Goal: Information Seeking & Learning: Learn about a topic

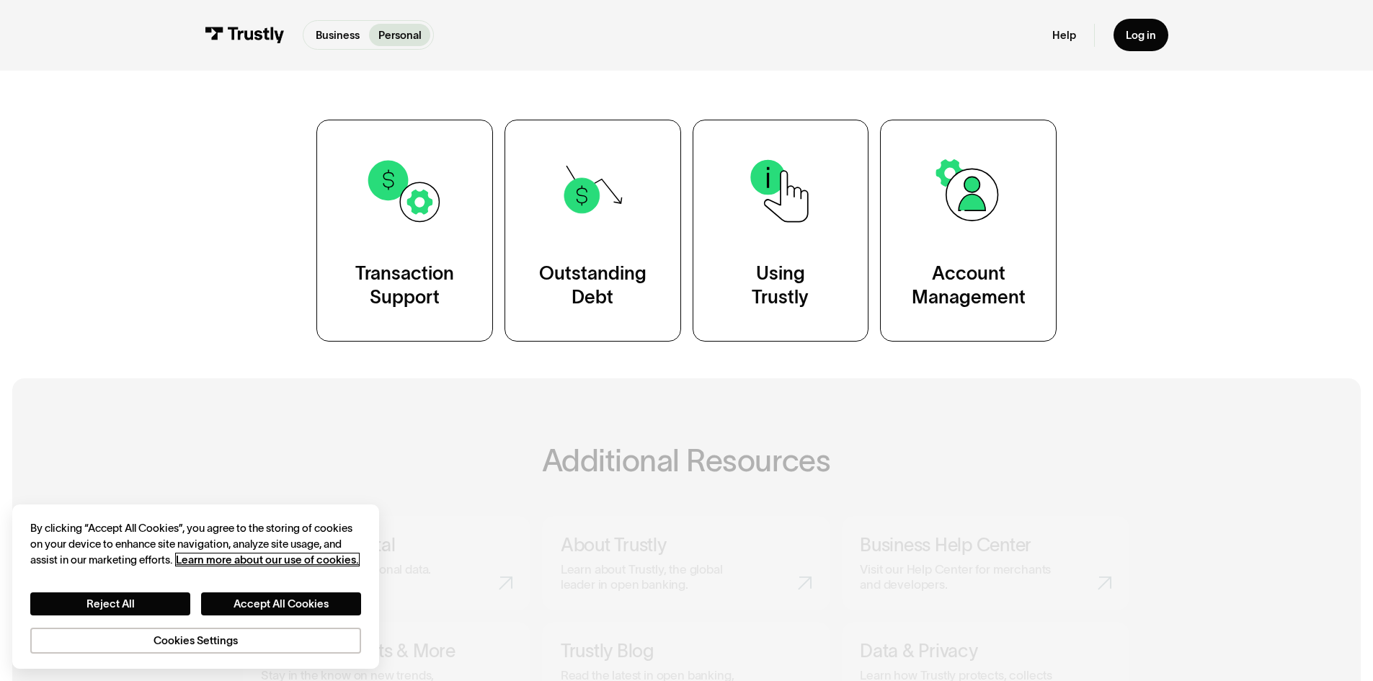
scroll to position [283, 0]
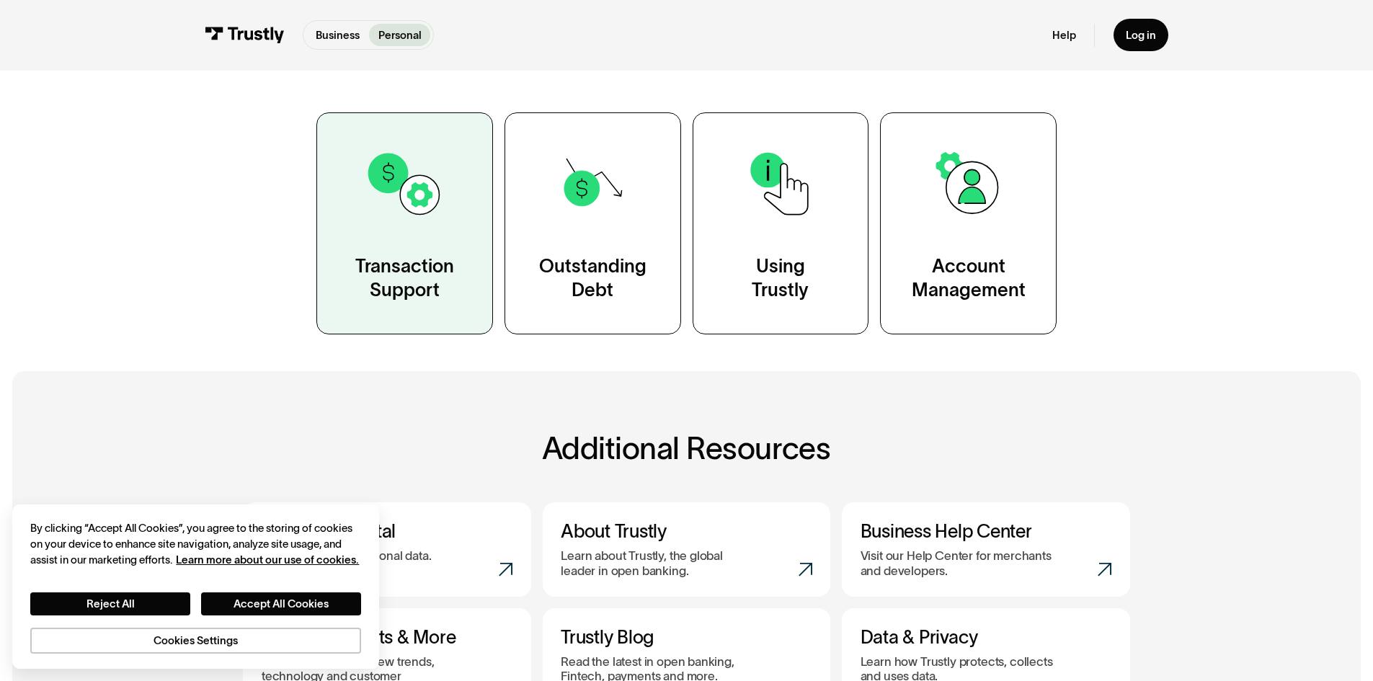
click at [381, 200] on img at bounding box center [404, 183] width 79 height 79
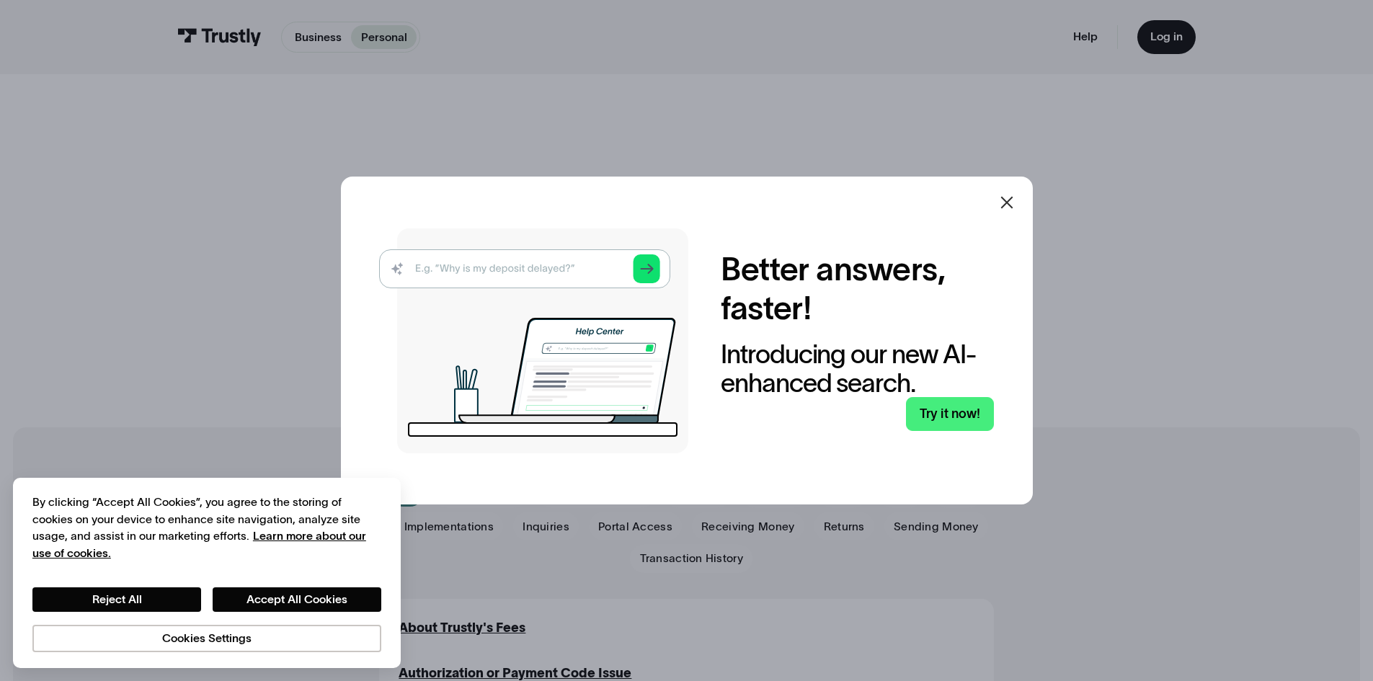
click at [1013, 195] on icon at bounding box center [1006, 202] width 17 height 17
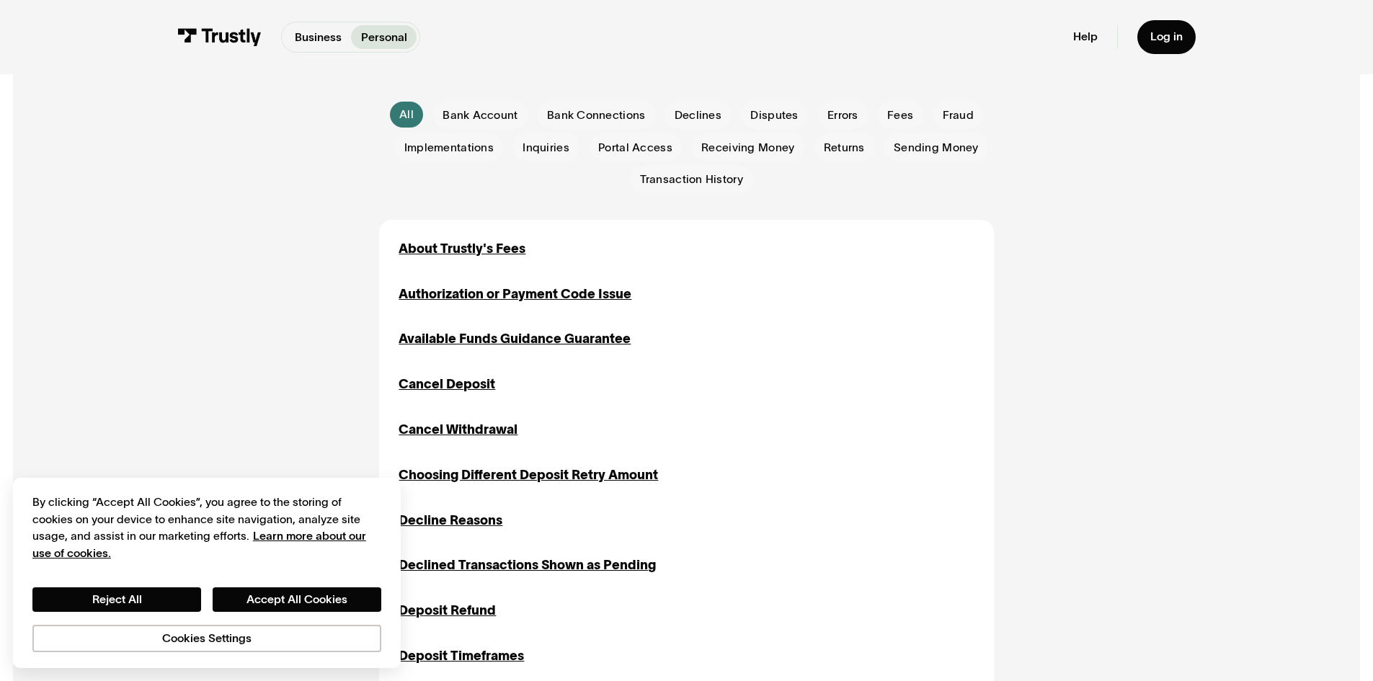
scroll to position [373, 0]
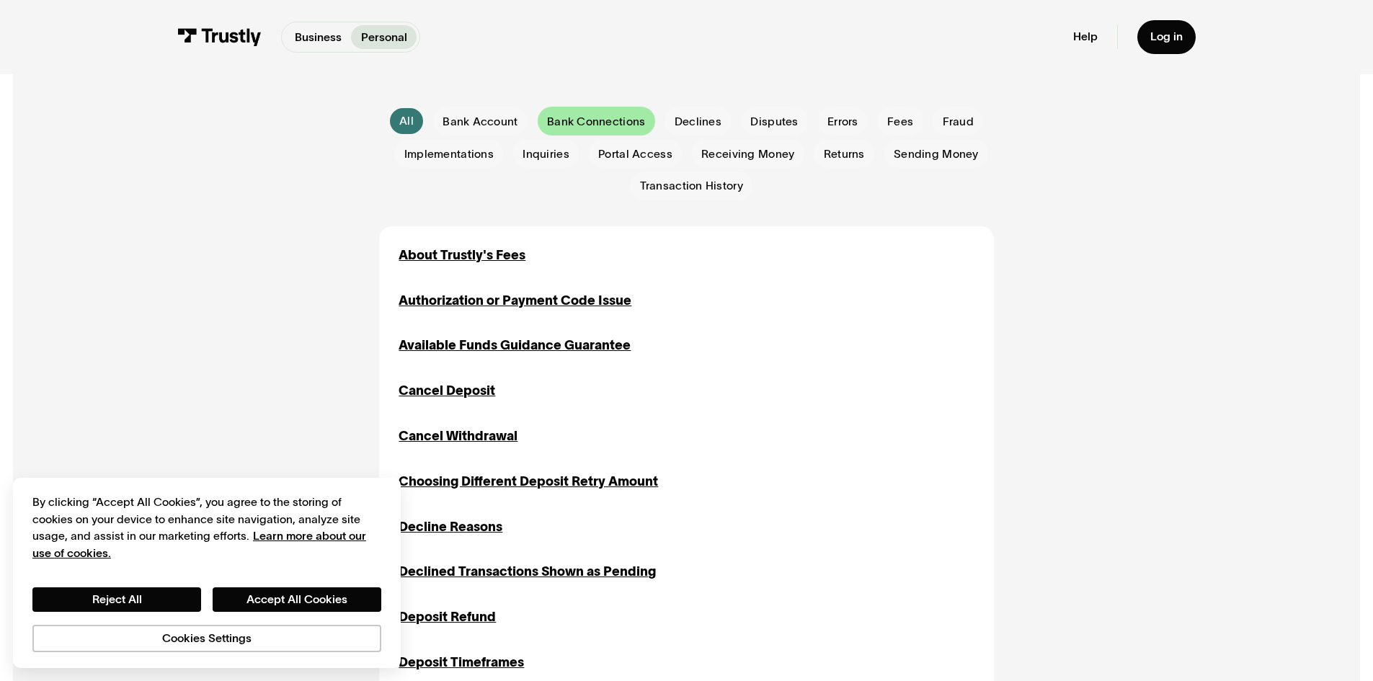
click at [622, 118] on span "Bank Connections" at bounding box center [596, 122] width 98 height 16
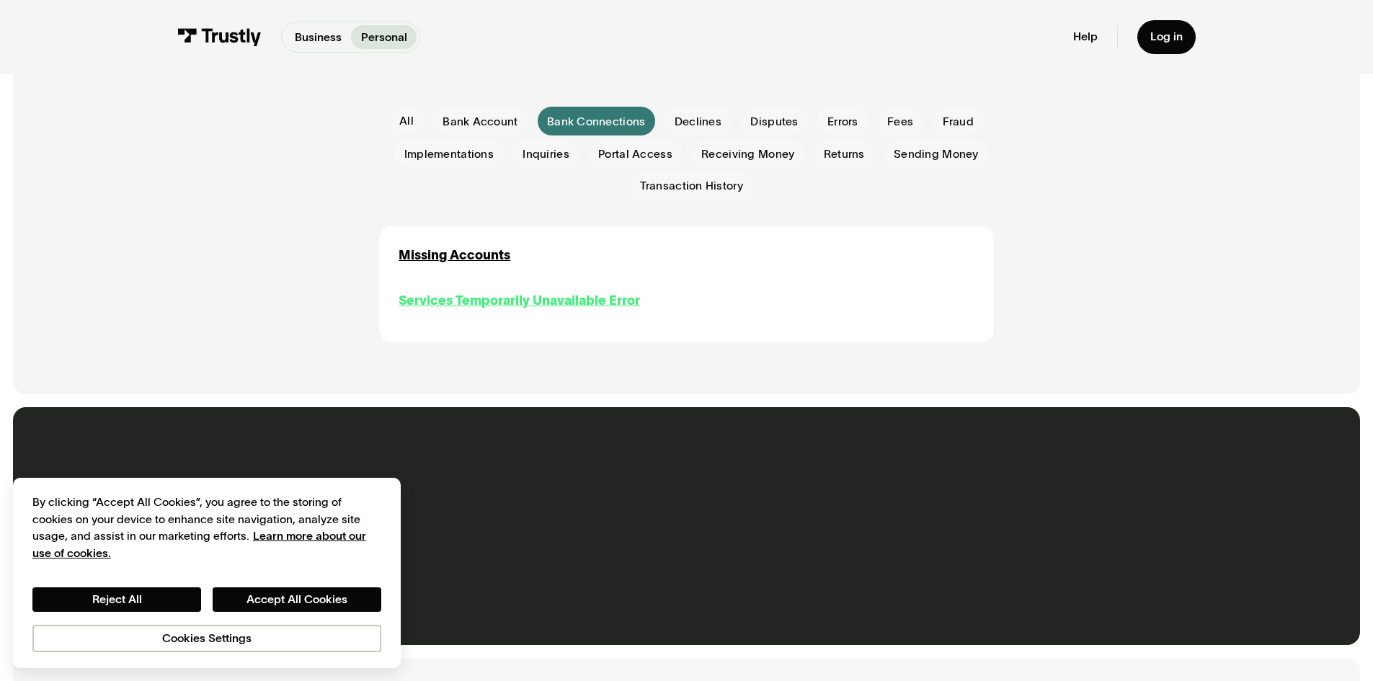
click at [544, 306] on div "Services Temporarily Unavailable Error" at bounding box center [519, 300] width 241 height 19
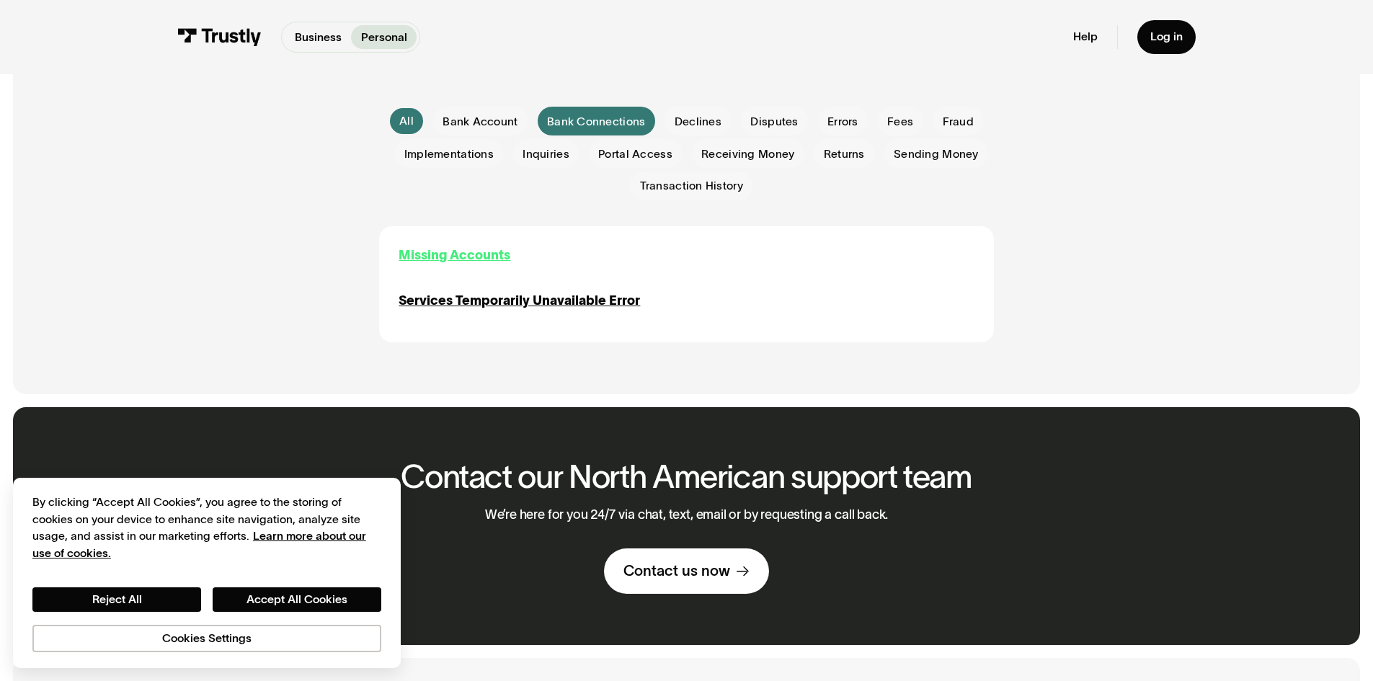
click at [470, 255] on div "Missing Accounts" at bounding box center [455, 255] width 112 height 19
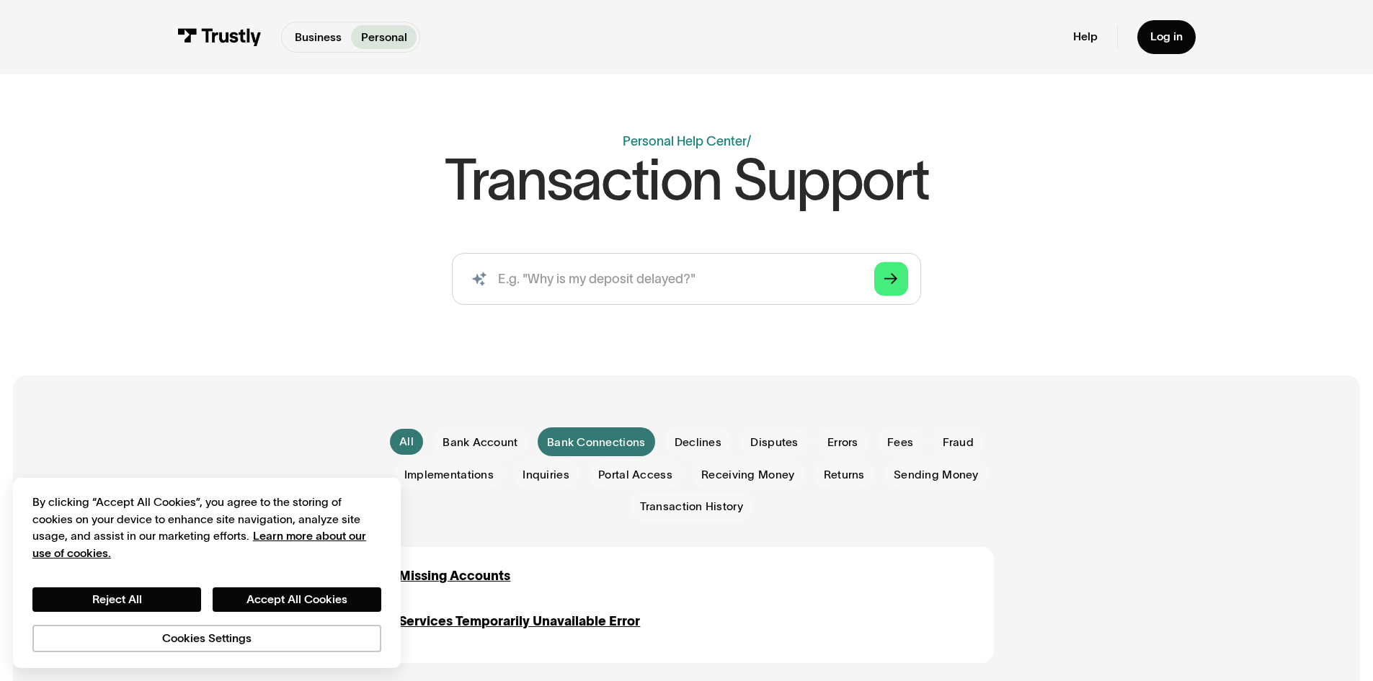
scroll to position [51, 0]
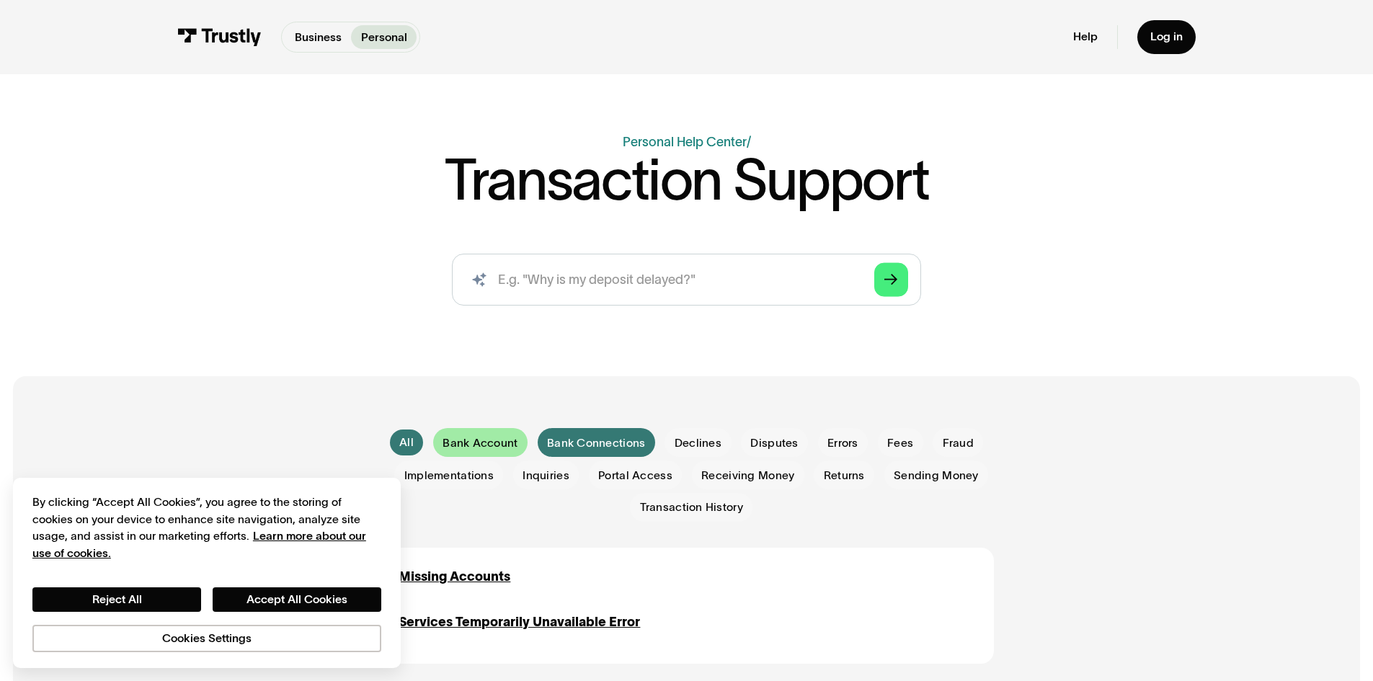
click at [488, 440] on span "Bank Account" at bounding box center [480, 443] width 75 height 16
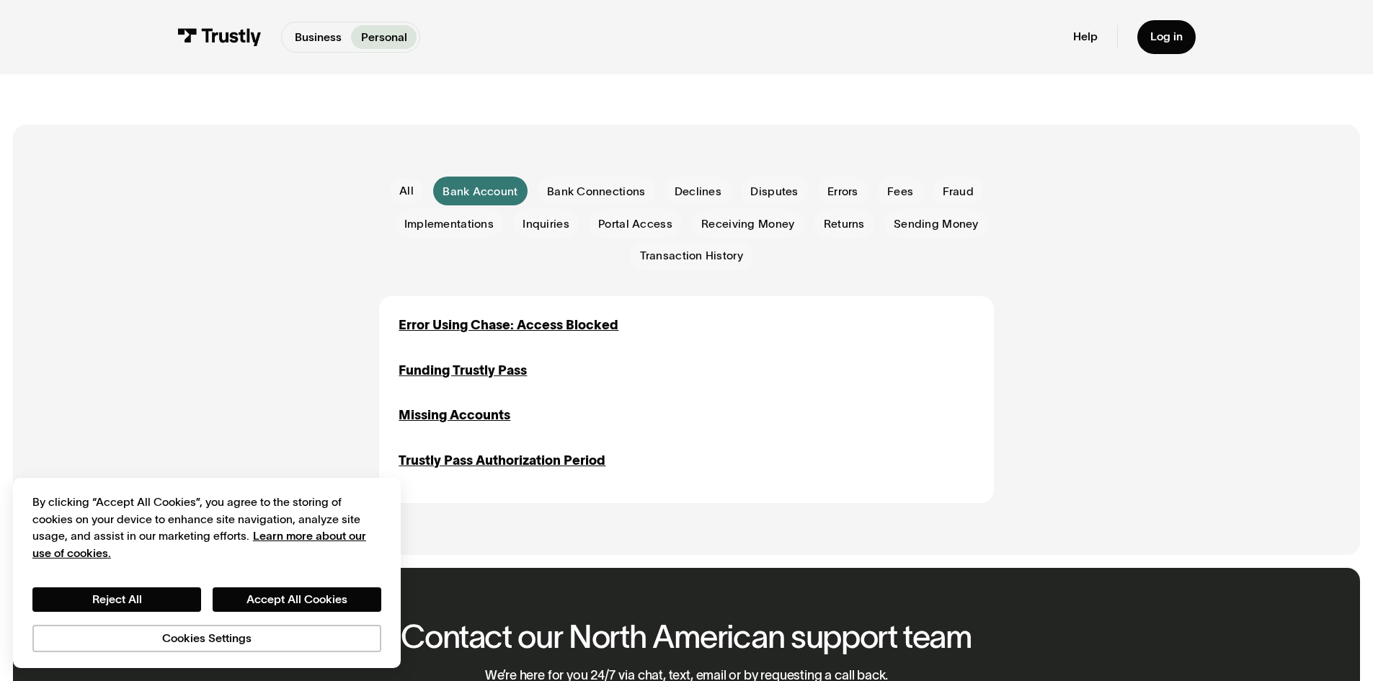
scroll to position [310, 0]
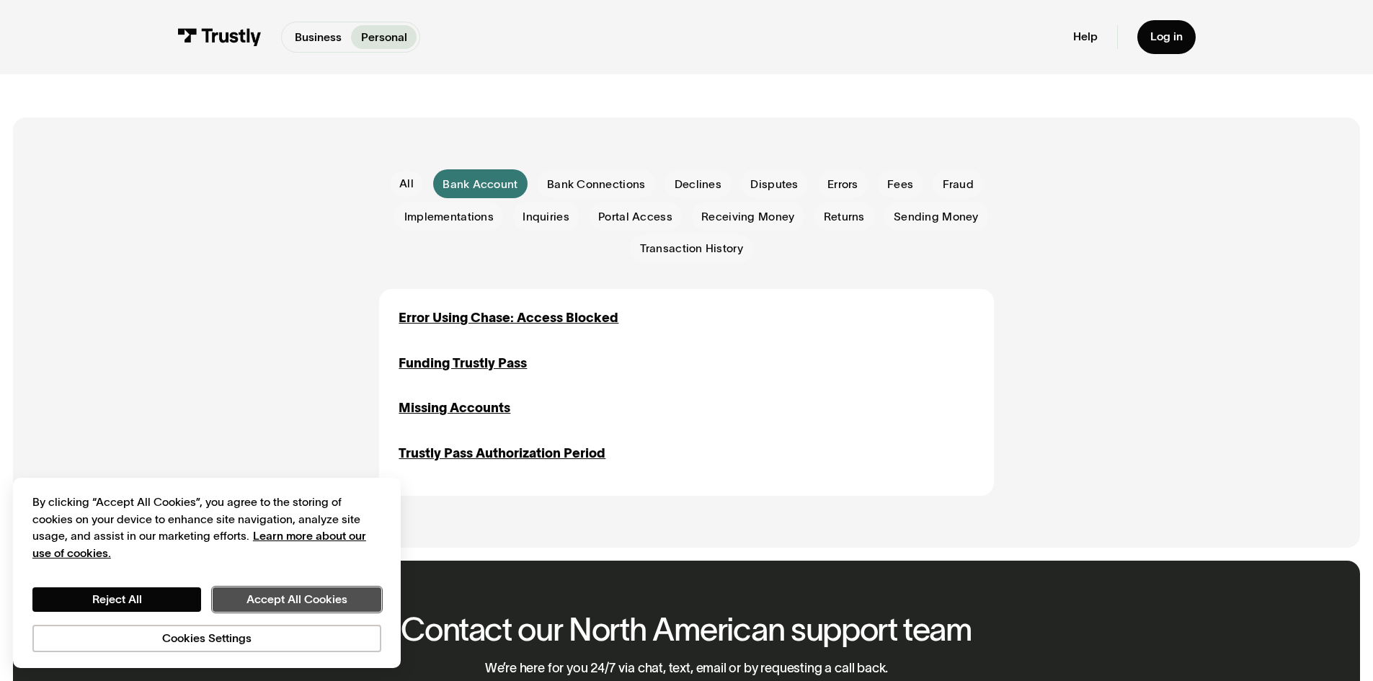
click at [268, 594] on button "Accept All Cookies" at bounding box center [297, 599] width 169 height 25
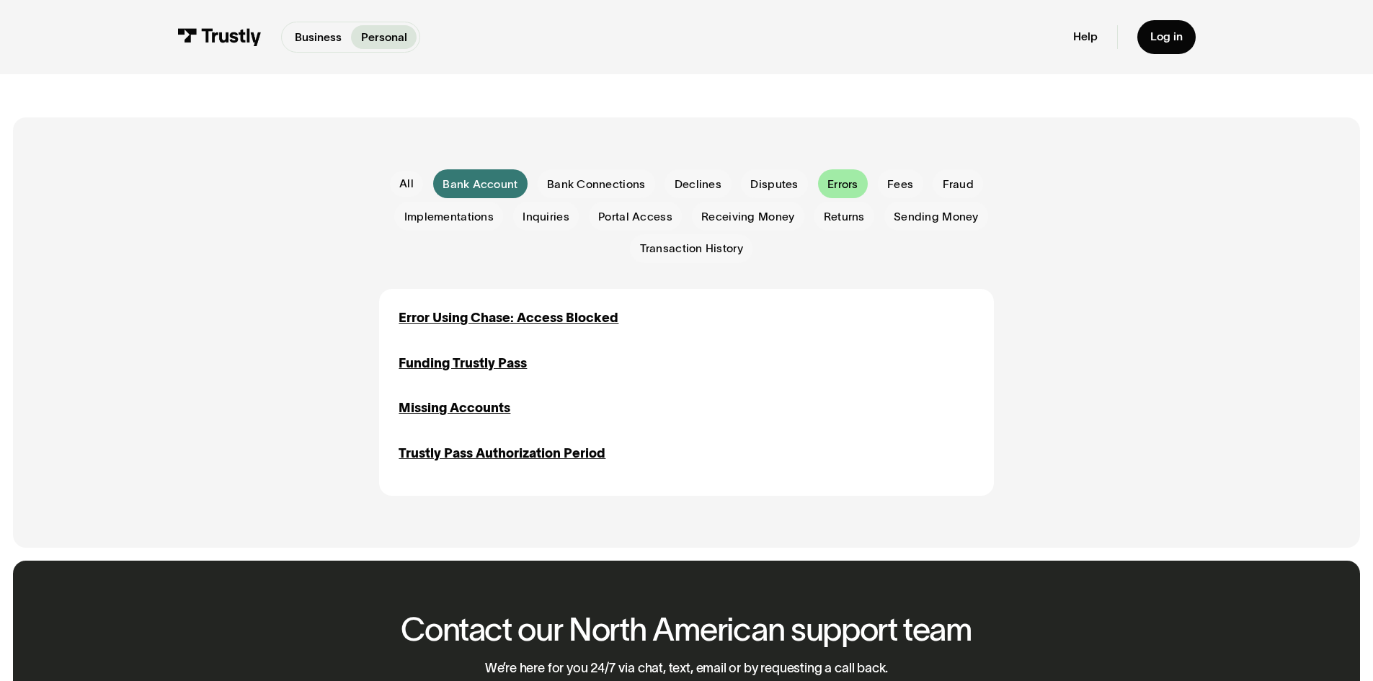
click at [844, 184] on span "Errors" at bounding box center [842, 185] width 31 height 16
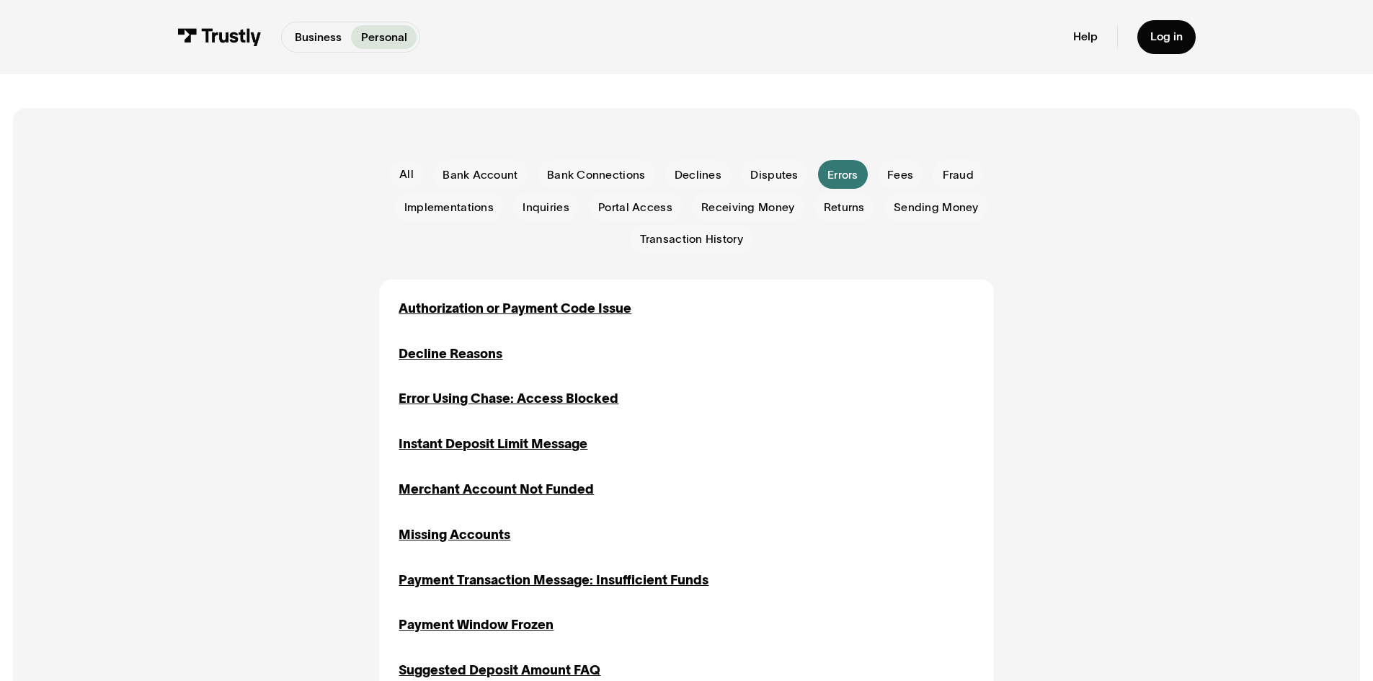
scroll to position [319, 0]
click at [635, 215] on span "Portal Access" at bounding box center [635, 208] width 74 height 16
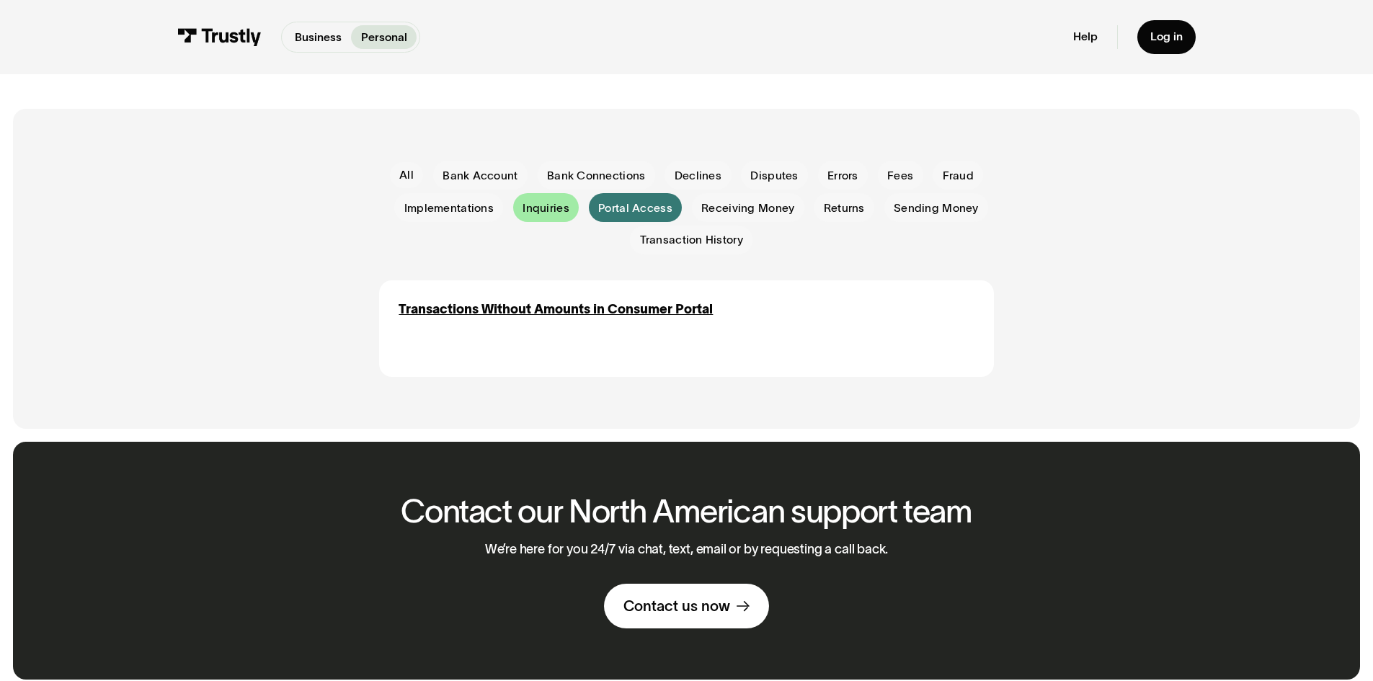
click at [550, 213] on span "Inquiries" at bounding box center [546, 208] width 47 height 16
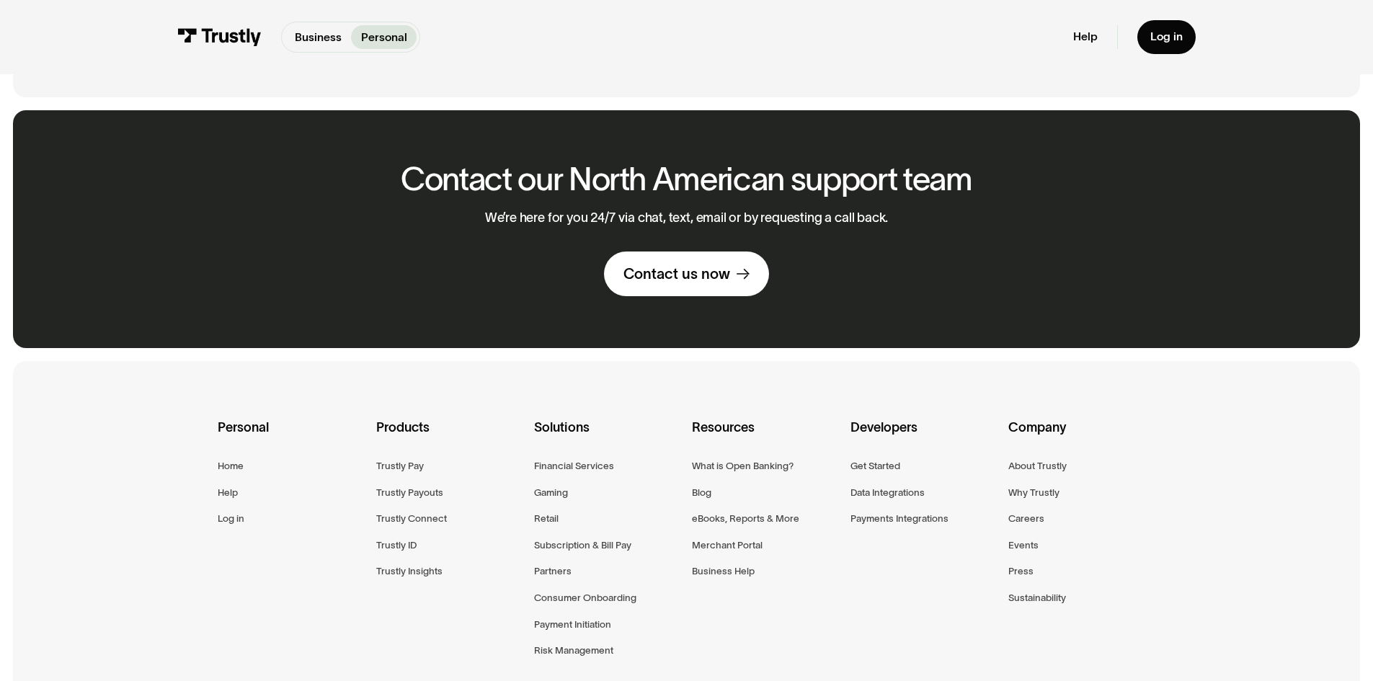
scroll to position [1587, 0]
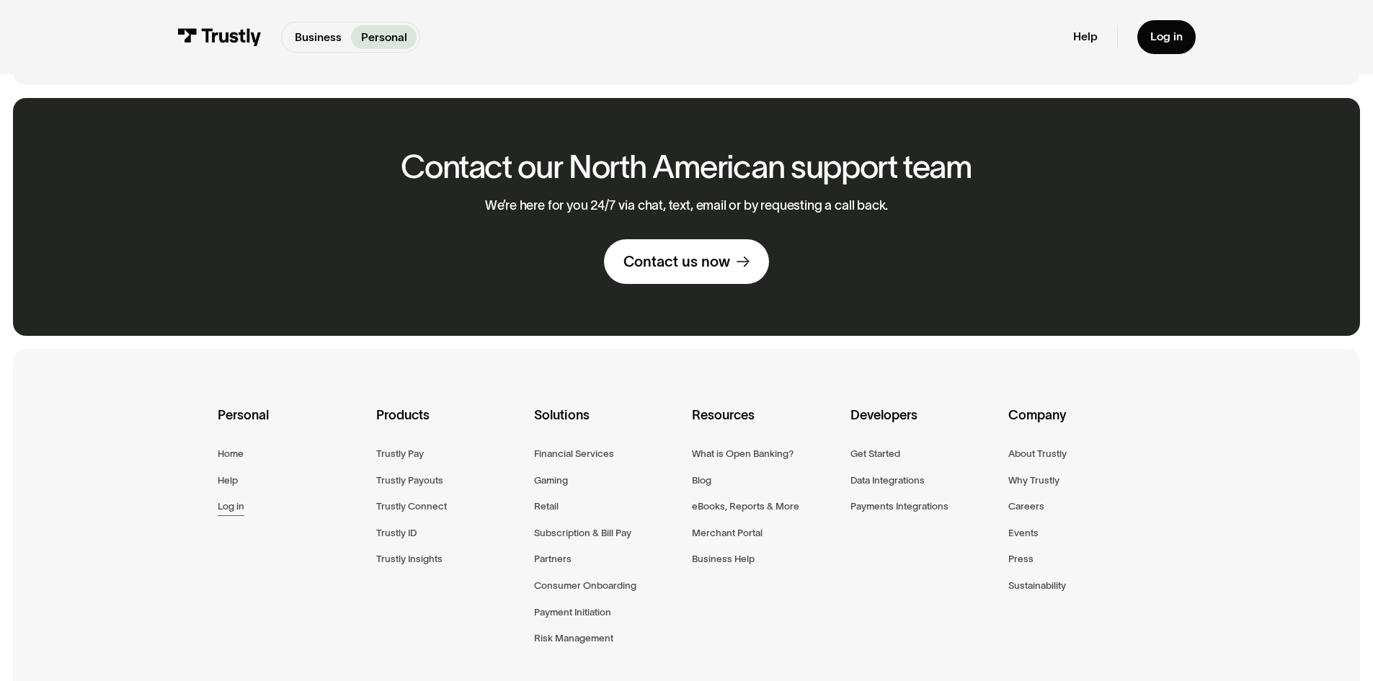
click at [241, 508] on div "Log in" at bounding box center [231, 506] width 27 height 17
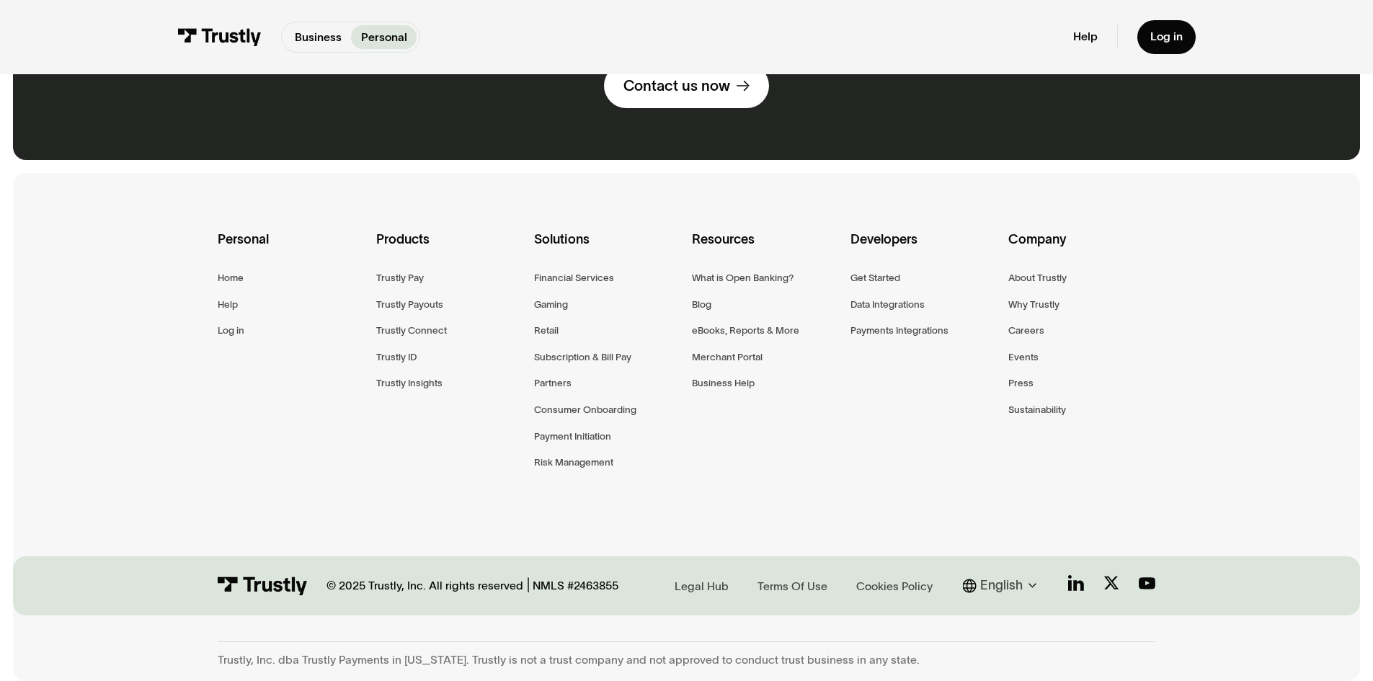
scroll to position [1772, 0]
click at [233, 301] on div "Help" at bounding box center [228, 304] width 20 height 17
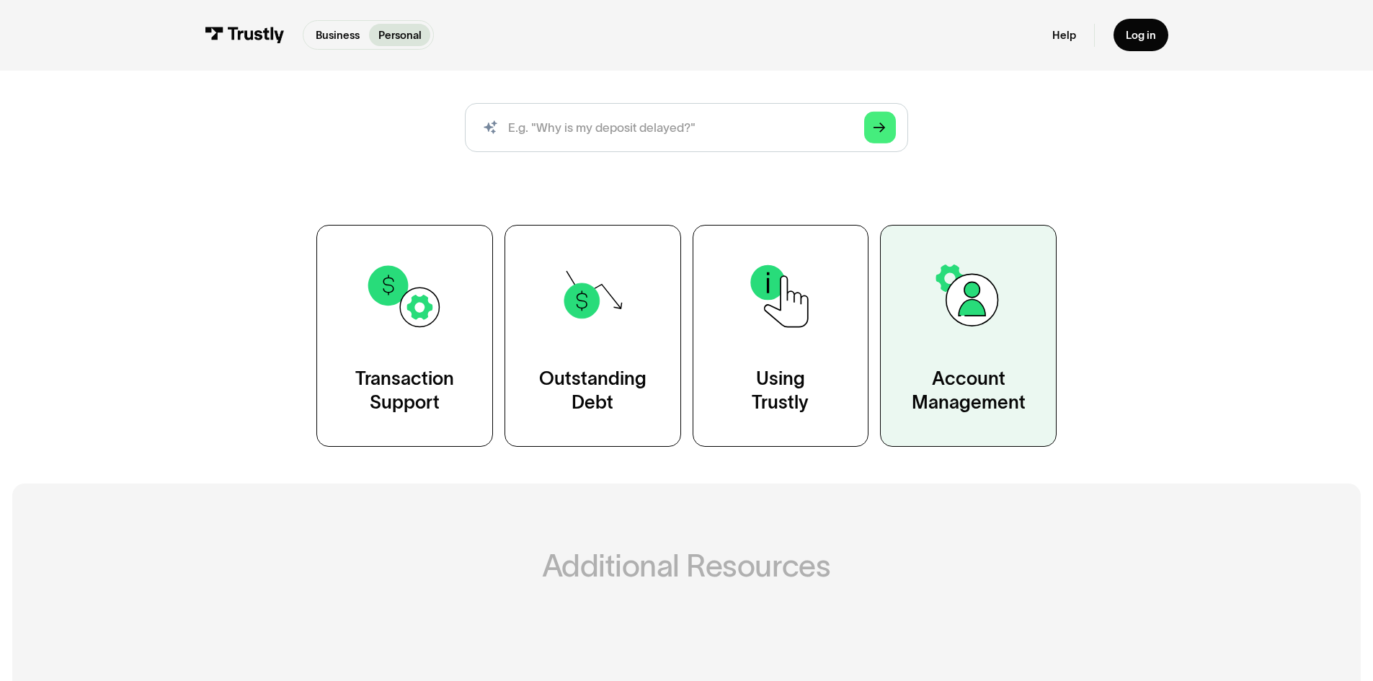
scroll to position [187, 0]
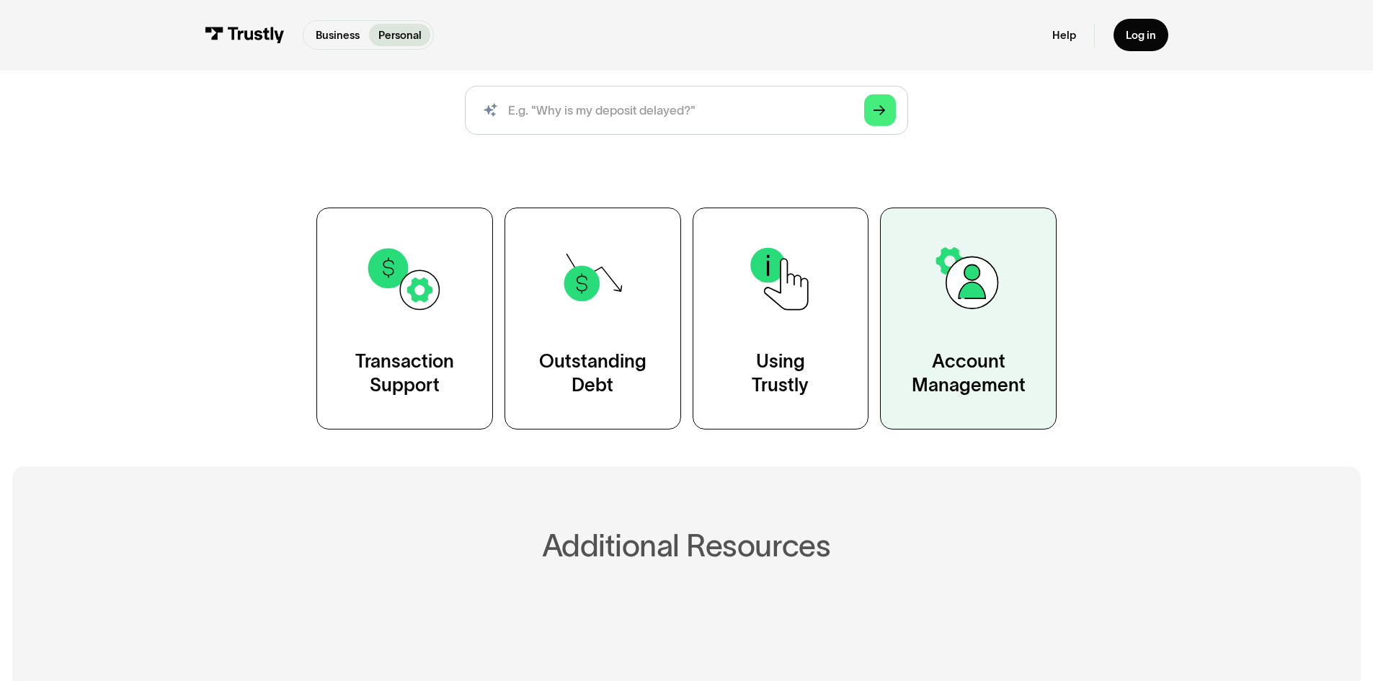
click at [951, 301] on img at bounding box center [968, 278] width 79 height 79
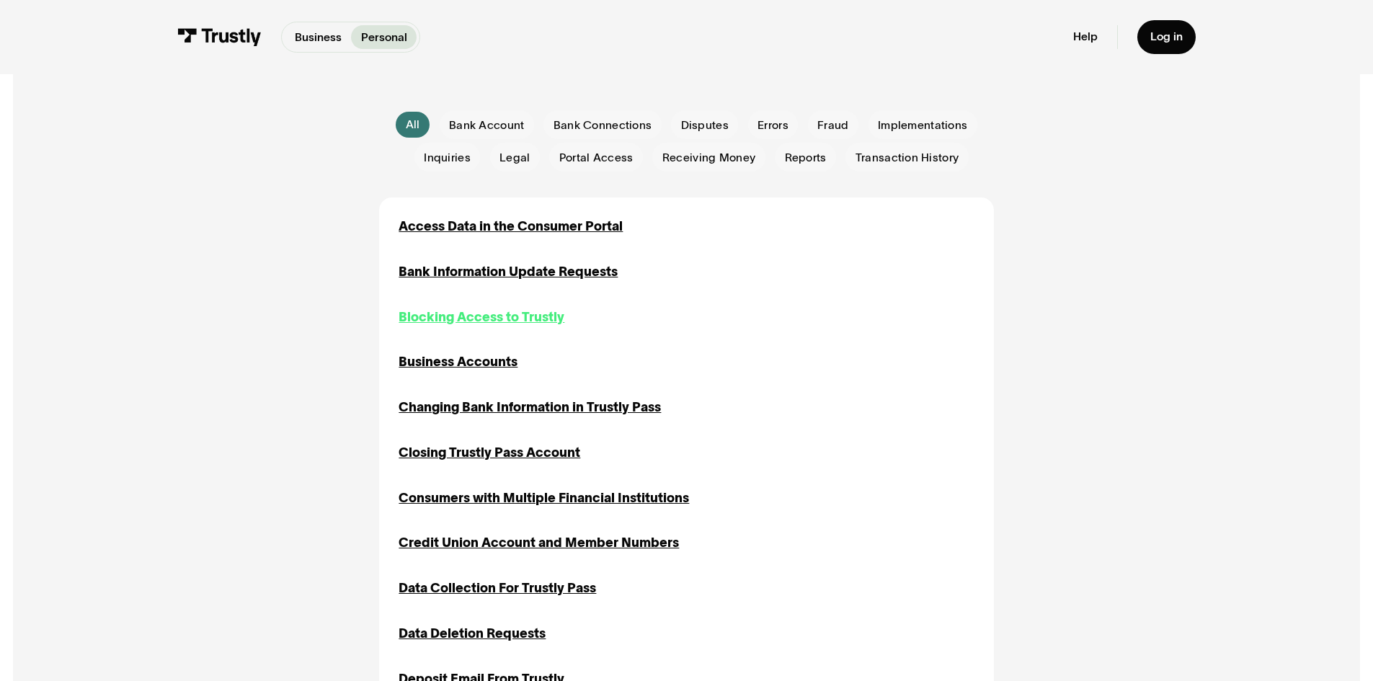
scroll to position [381, 0]
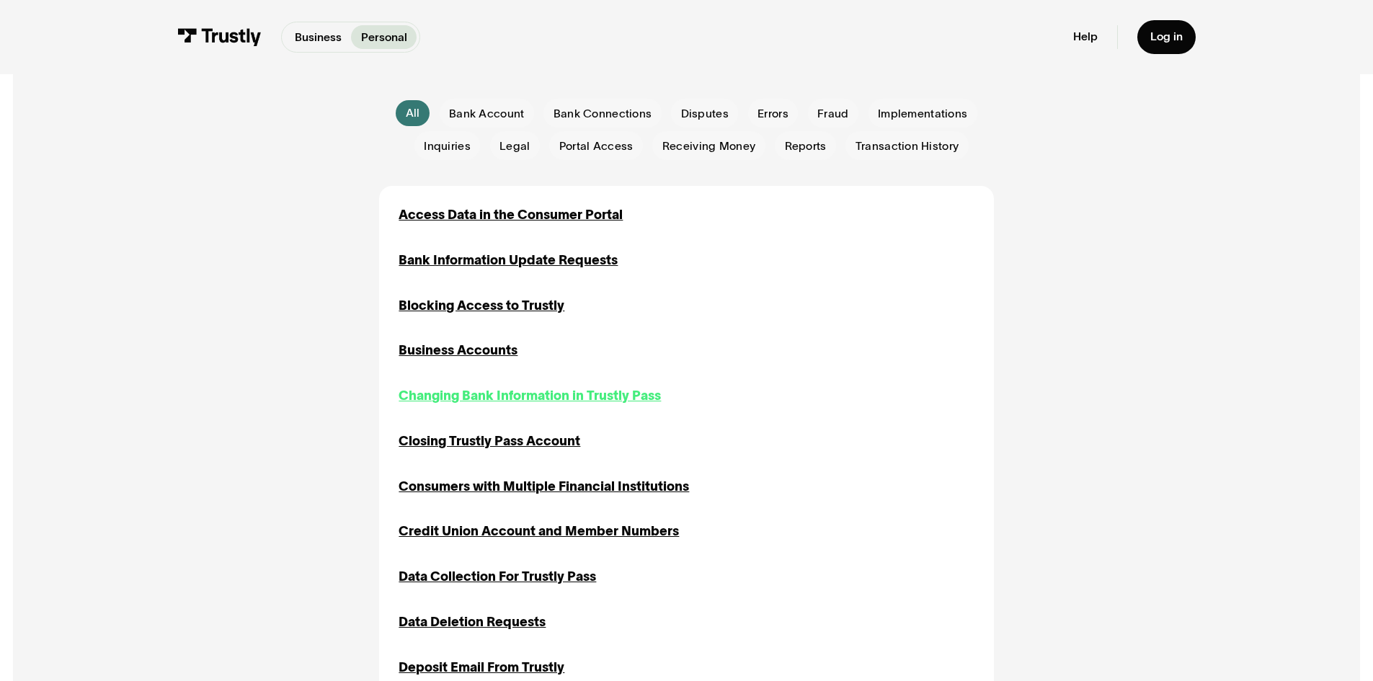
click at [538, 399] on div "Changing Bank Information in Trustly Pass" at bounding box center [530, 395] width 262 height 19
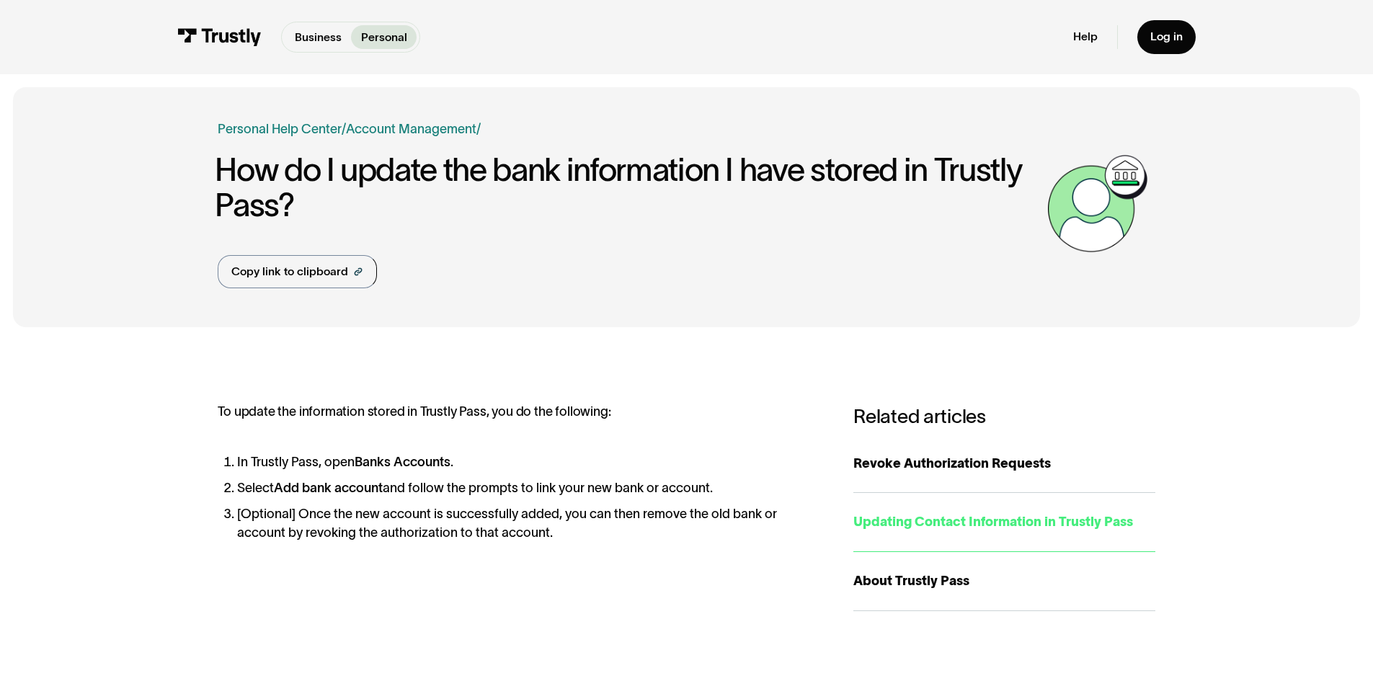
click at [922, 527] on div "Updating Contact Information in Trustly Pass" at bounding box center [1004, 521] width 302 height 19
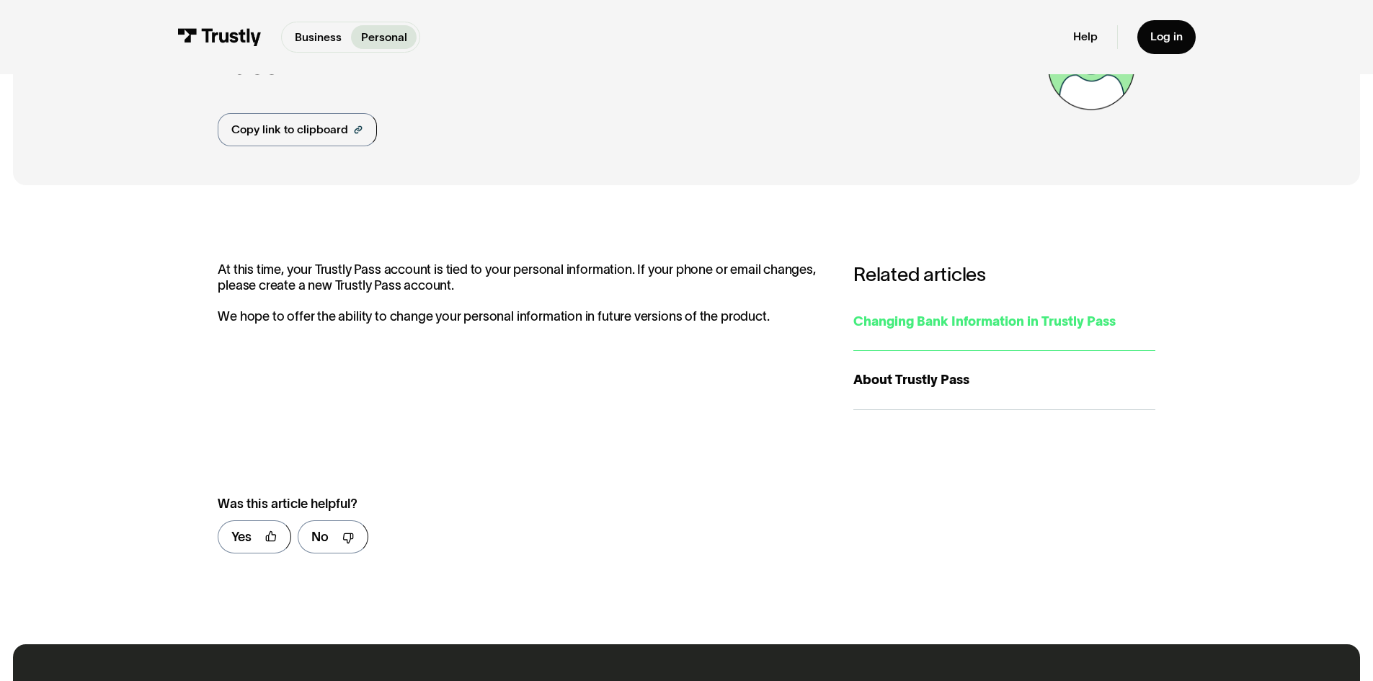
click at [889, 311] on link "Changing Bank Information in Trustly Pass" at bounding box center [1004, 322] width 302 height 59
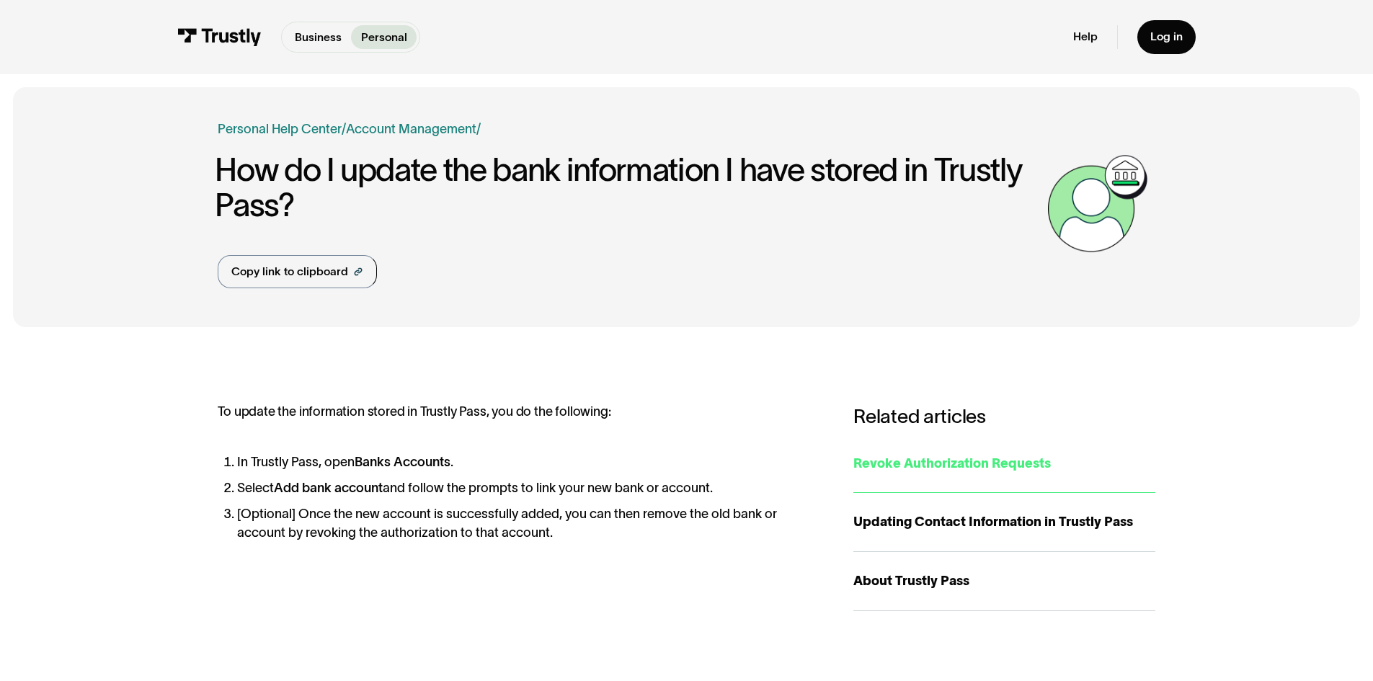
click at [924, 465] on div "Revoke Authorization Requests" at bounding box center [1004, 463] width 302 height 19
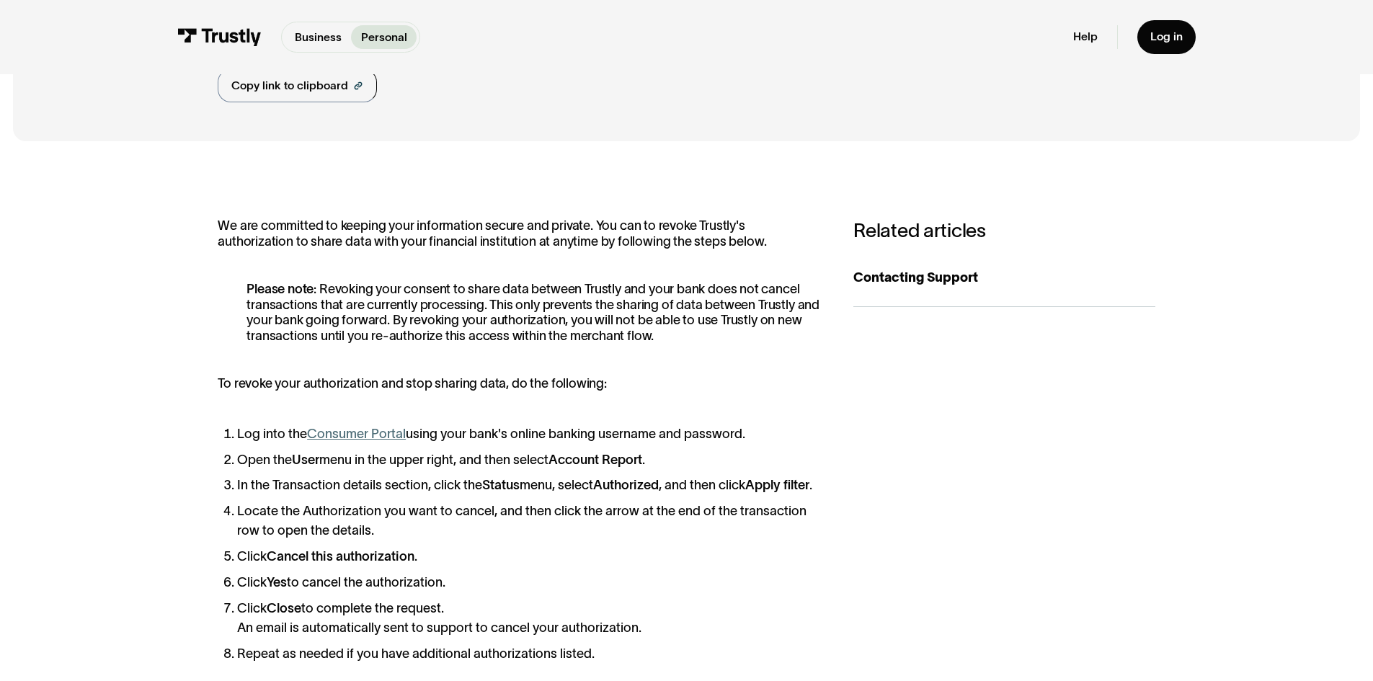
scroll to position [185, 0]
click at [374, 435] on link "Consumer Portal" at bounding box center [356, 434] width 99 height 14
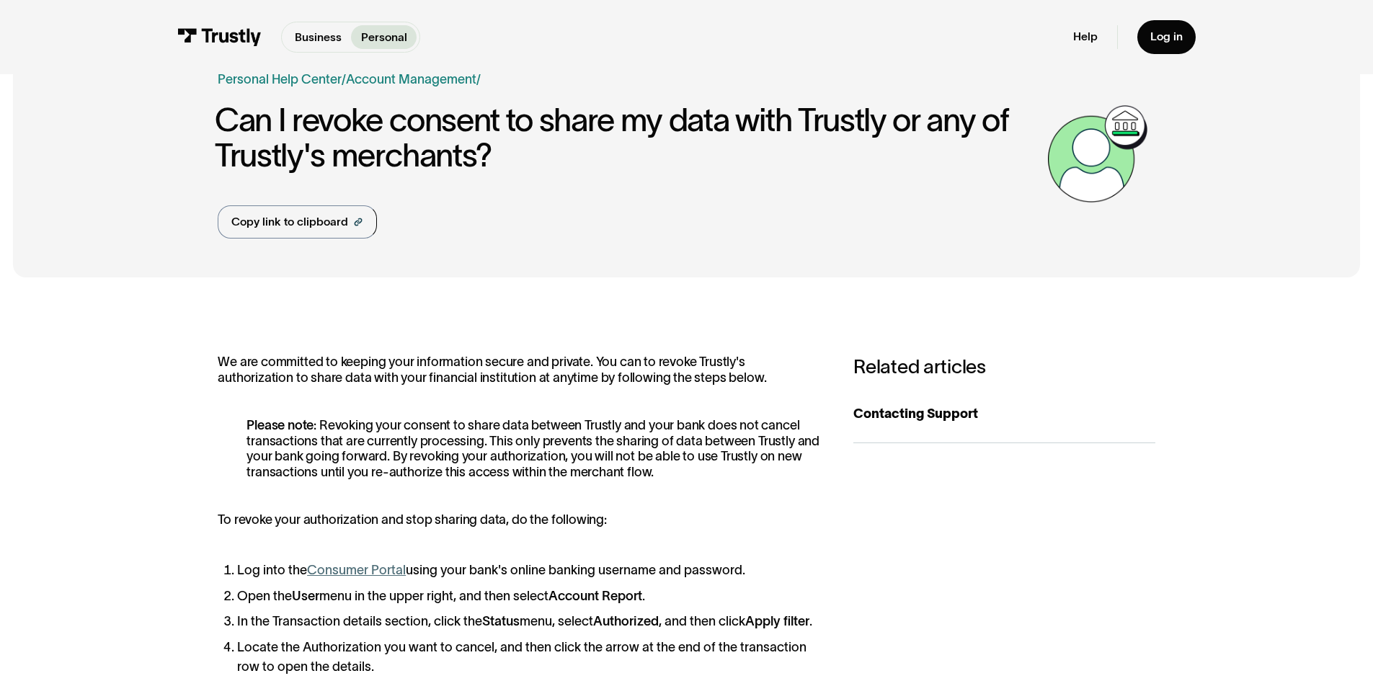
scroll to position [32, 0]
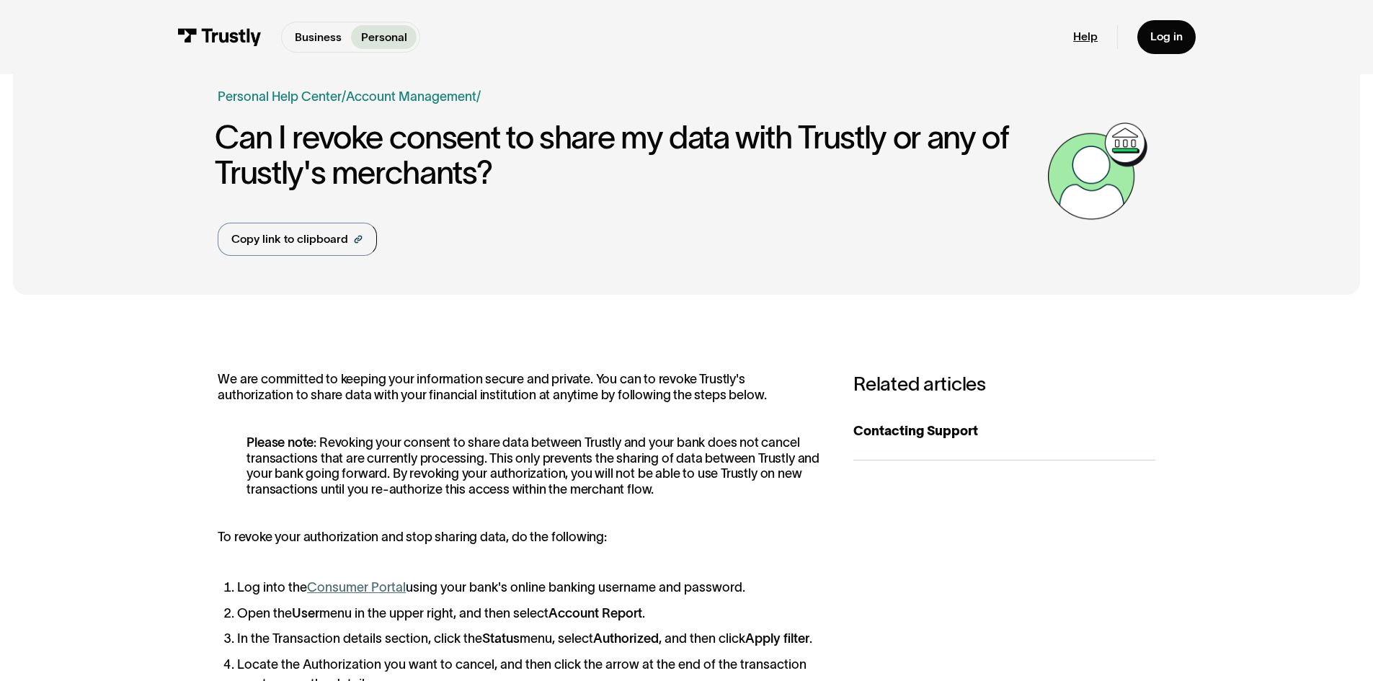
click at [1078, 30] on link "Help" at bounding box center [1085, 37] width 25 height 14
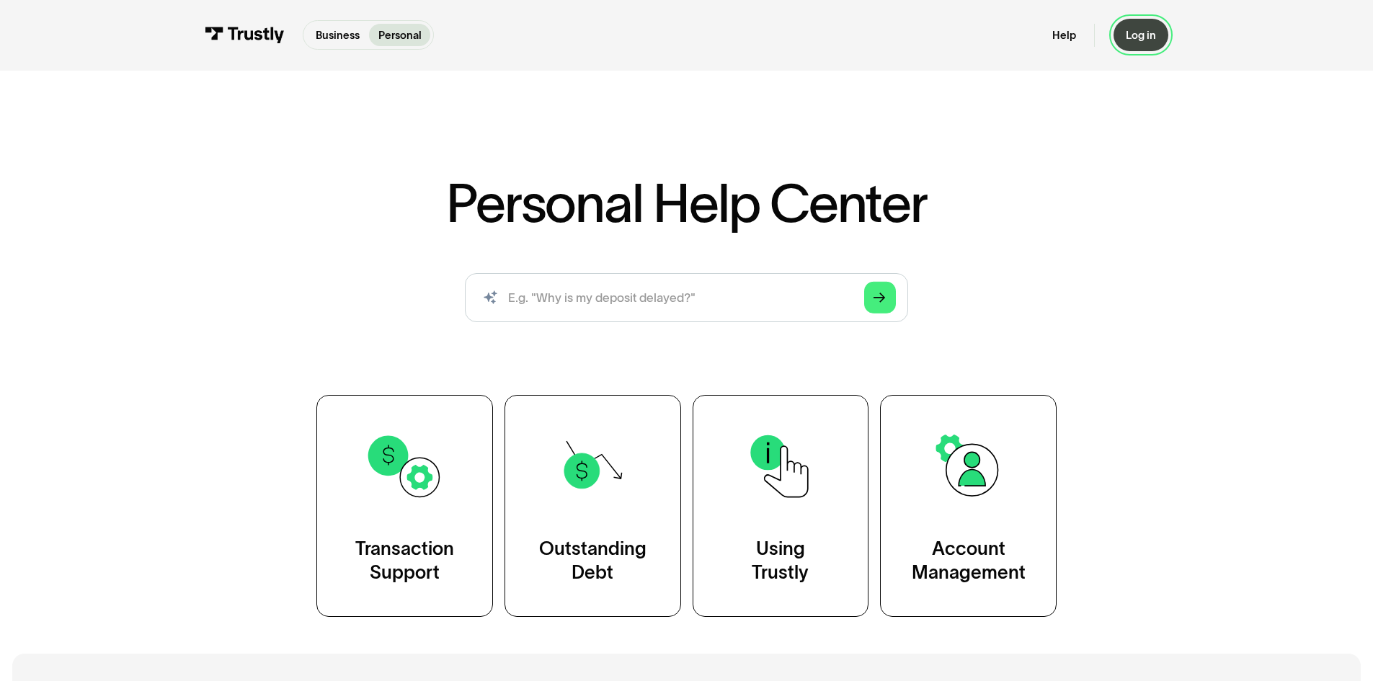
click at [1153, 30] on div "Log in" at bounding box center [1141, 35] width 30 height 14
click at [1069, 36] on link "Help" at bounding box center [1064, 35] width 24 height 14
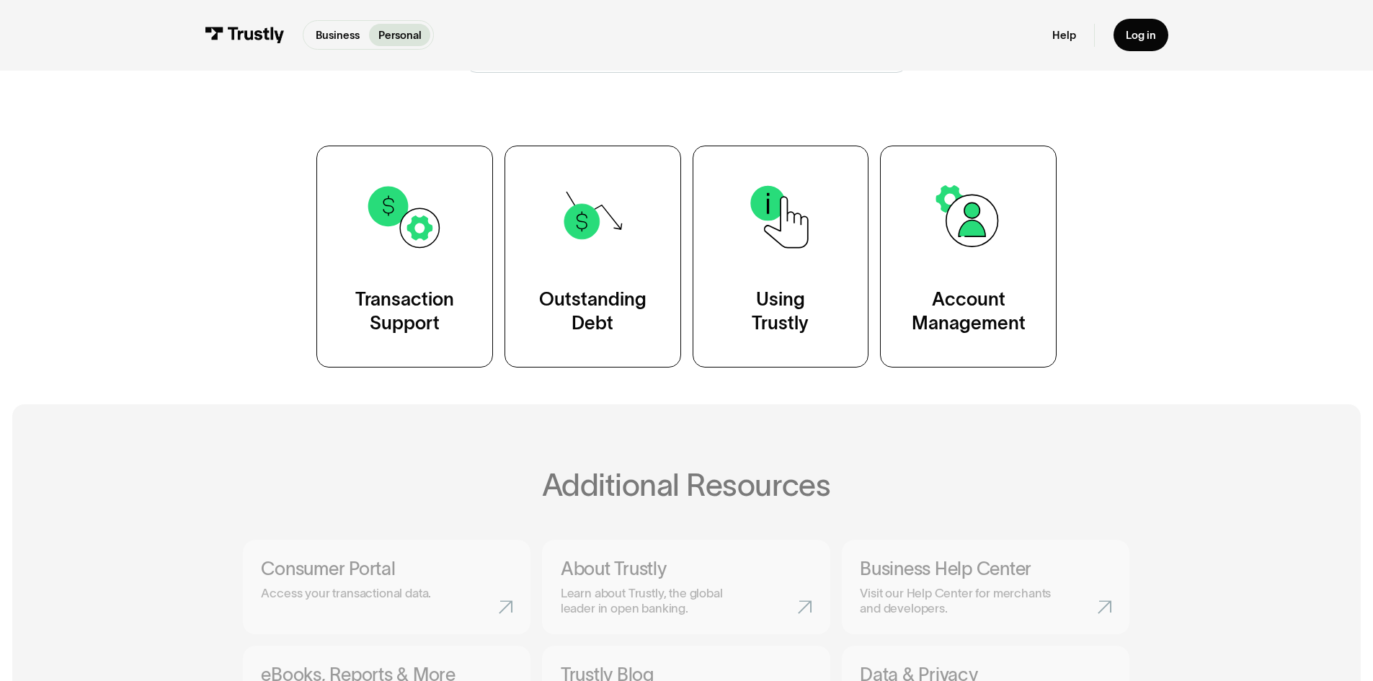
scroll to position [250, 0]
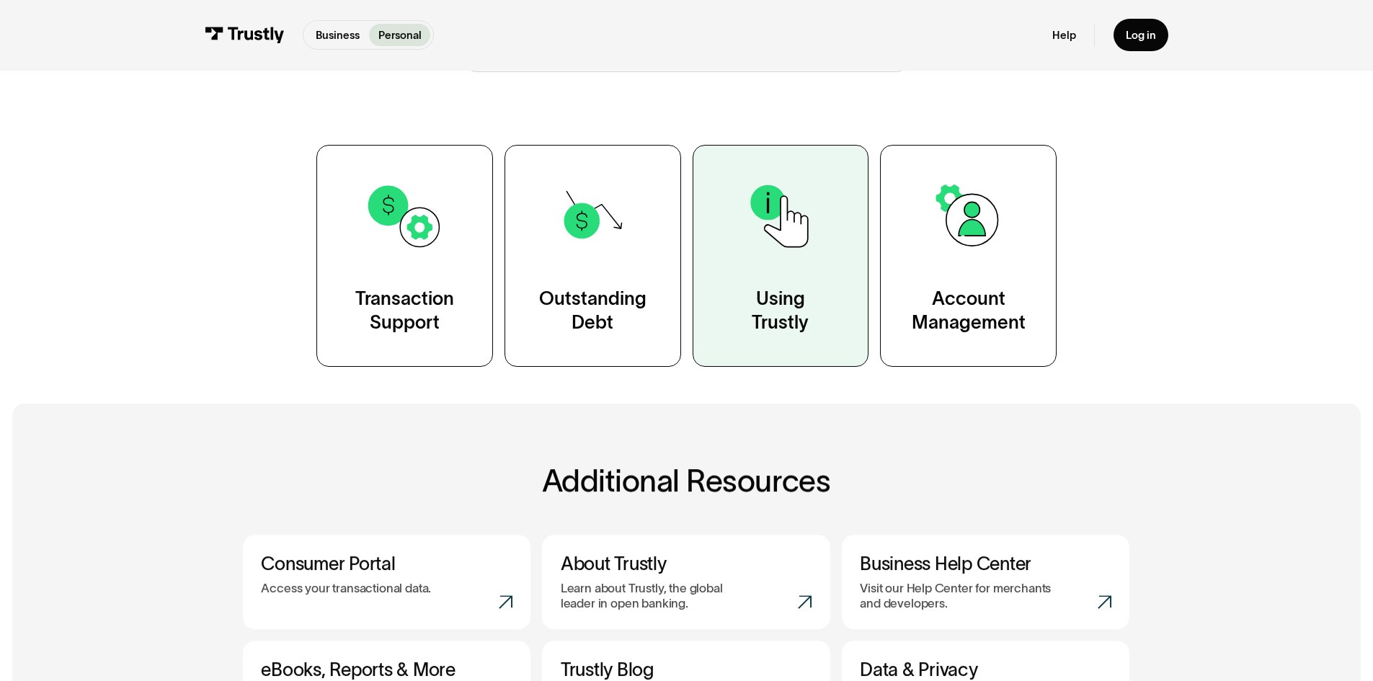
click at [786, 244] on img at bounding box center [780, 216] width 79 height 79
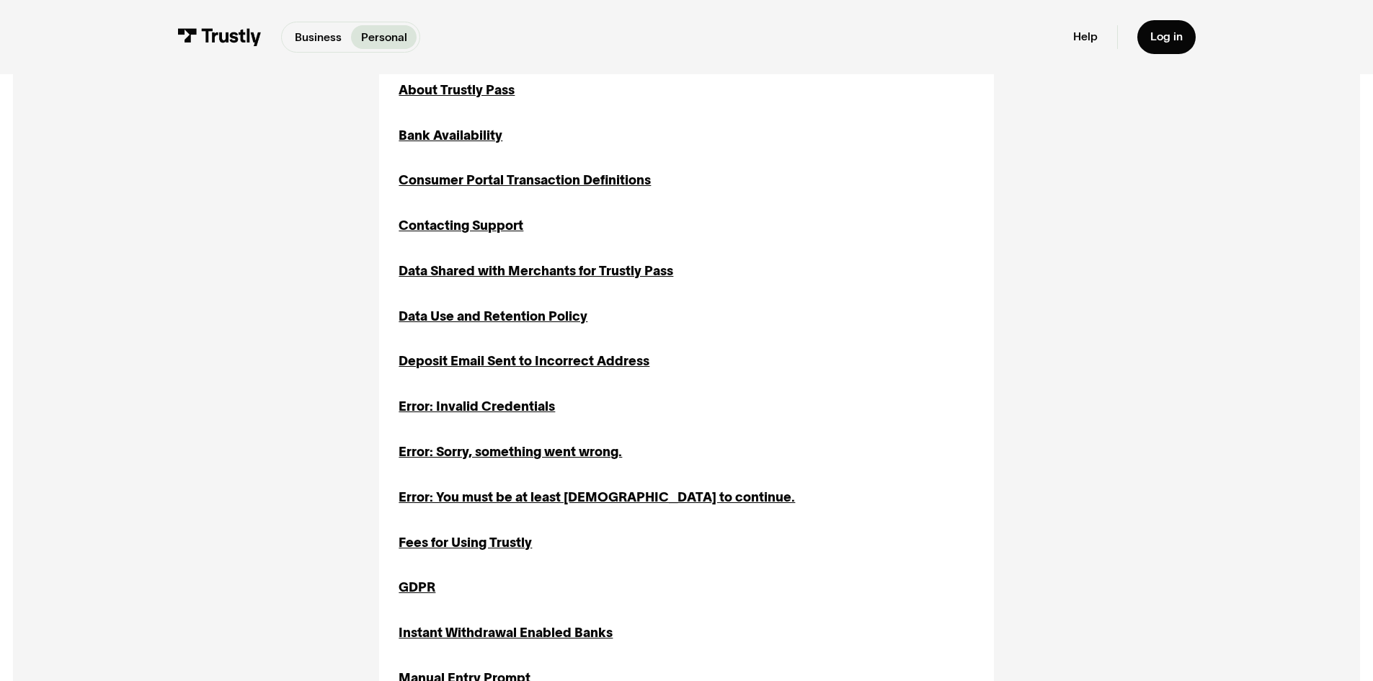
scroll to position [552, 0]
click at [461, 415] on div "Error: Invalid Credentials" at bounding box center [477, 405] width 156 height 19
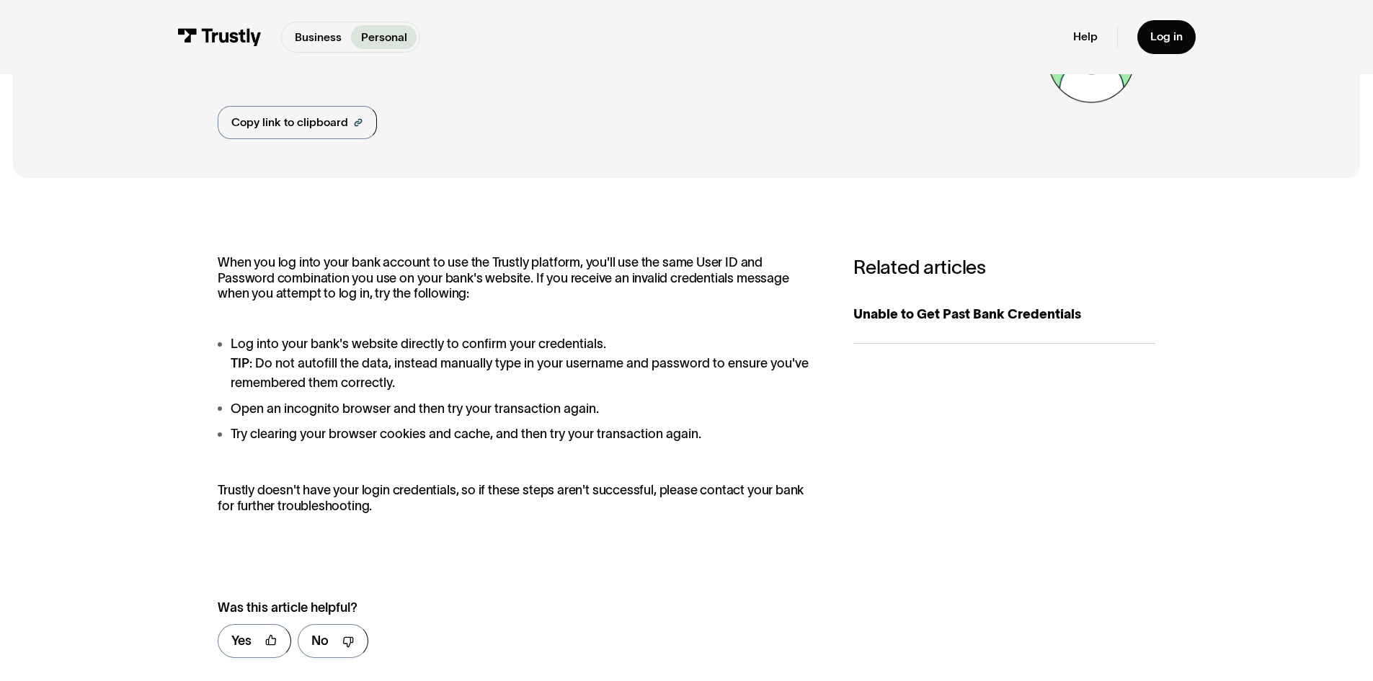
scroll to position [154, 0]
